Goal: Task Accomplishment & Management: Manage account settings

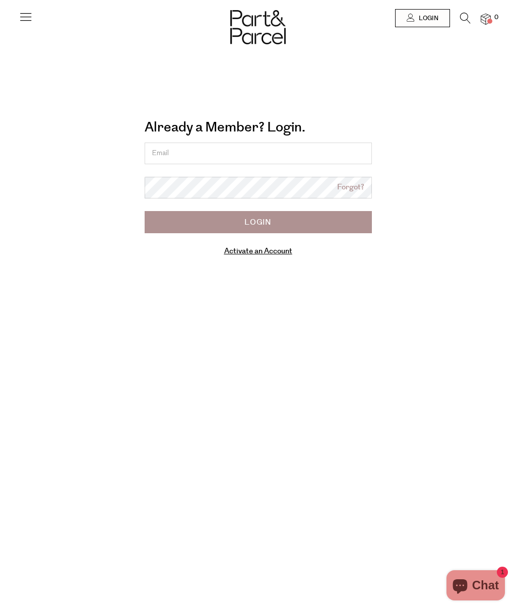
type input "gekkeikangeisha@gmail.com"
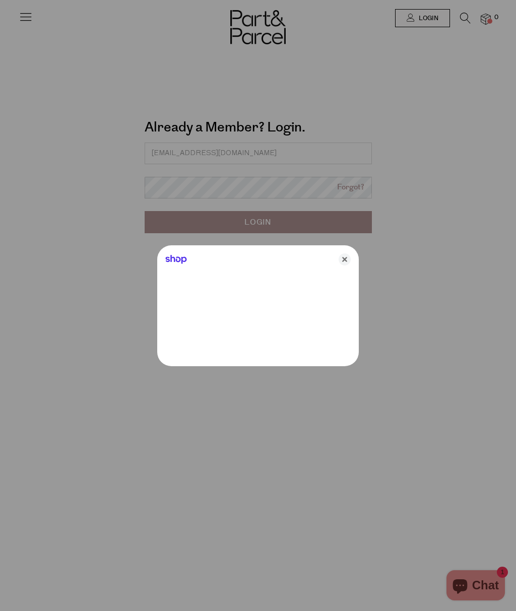
click at [346, 264] on icon "Close" at bounding box center [345, 260] width 12 height 12
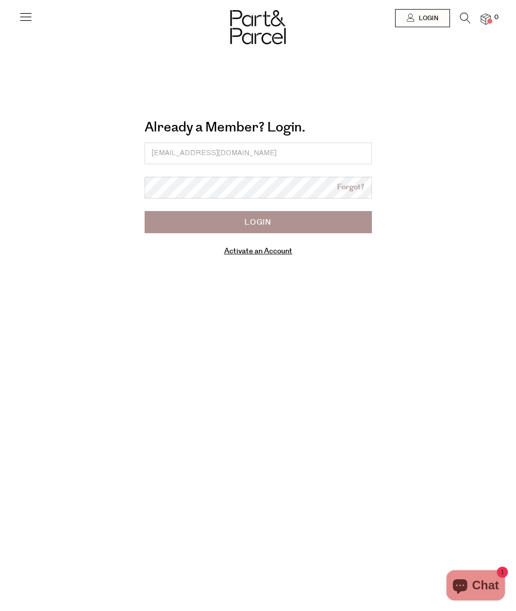
click at [283, 221] on input "Login" at bounding box center [258, 222] width 227 height 22
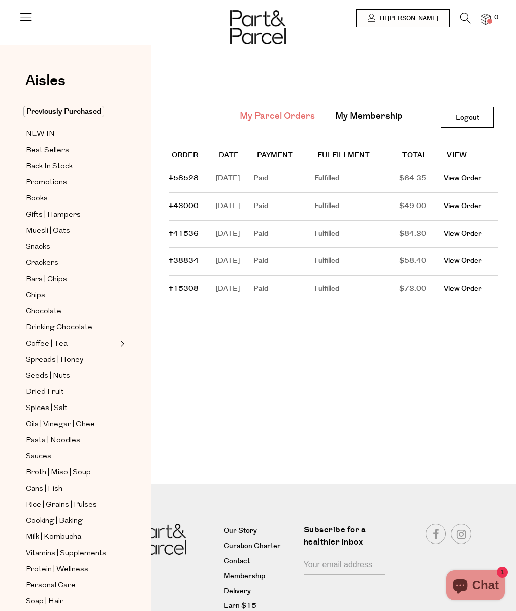
click at [420, 20] on span "Hi [PERSON_NAME]" at bounding box center [408, 18] width 61 height 9
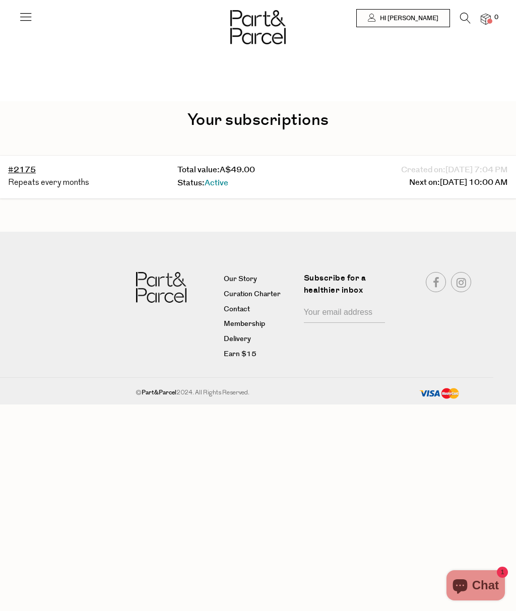
click at [440, 180] on span "09/05/2025 10:00 AM" at bounding box center [474, 182] width 68 height 13
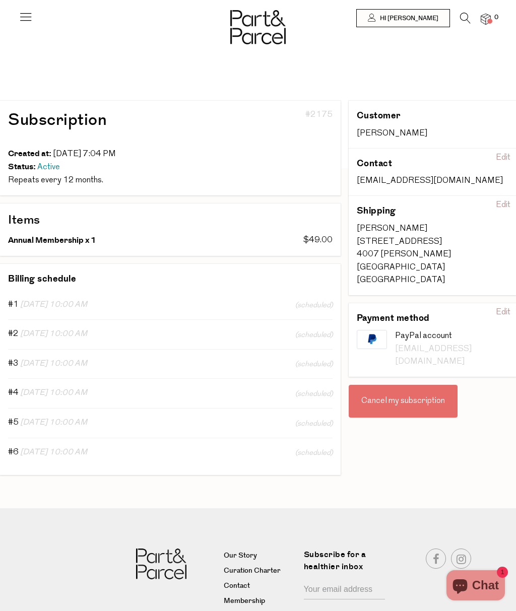
click at [411, 385] on div "Cancel my subscription" at bounding box center [403, 401] width 109 height 33
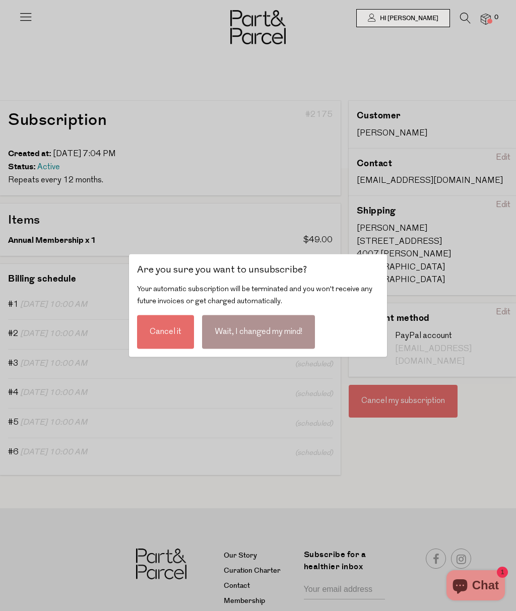
click at [176, 339] on div "Cancel it" at bounding box center [165, 333] width 57 height 34
